Goal: Book appointment/travel/reservation

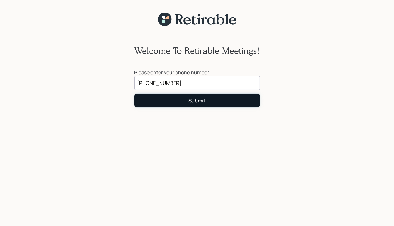
click at [196, 101] on div "Submit" at bounding box center [196, 100] width 17 height 7
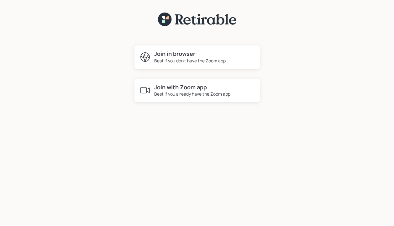
click at [164, 89] on h4 "Join with Zoom app" at bounding box center [193, 87] width 76 height 7
